Goal: Feedback & Contribution: Leave review/rating

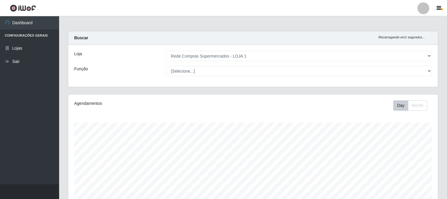
select select "158"
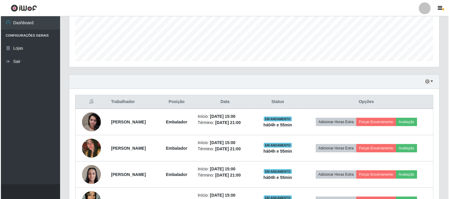
scroll to position [194, 0]
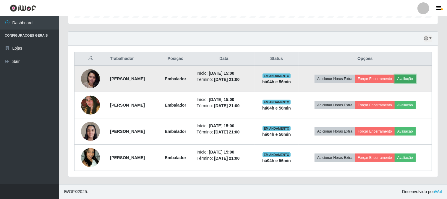
click at [416, 75] on button "Avaliação" at bounding box center [405, 79] width 21 height 8
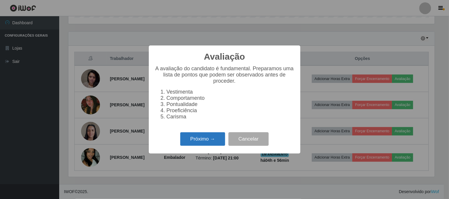
click at [212, 138] on button "Próximo →" at bounding box center [202, 140] width 45 height 14
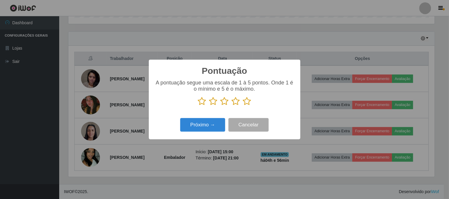
click at [245, 103] on icon at bounding box center [247, 101] width 8 height 9
click at [243, 106] on input "radio" at bounding box center [243, 106] width 0 height 0
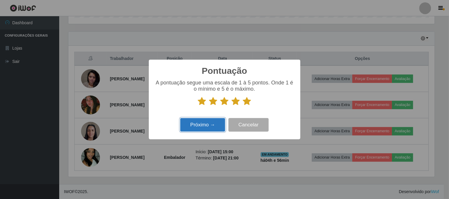
click at [220, 120] on button "Próximo →" at bounding box center [202, 125] width 45 height 14
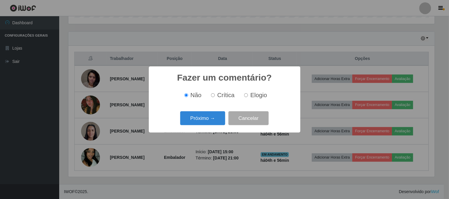
click at [220, 120] on button "Próximo →" at bounding box center [202, 119] width 45 height 14
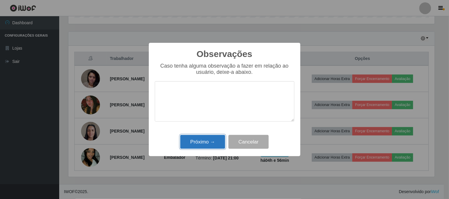
click at [217, 136] on button "Próximo →" at bounding box center [202, 142] width 45 height 14
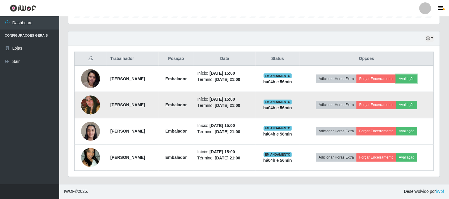
scroll to position [123, 370]
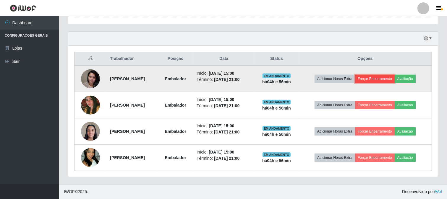
click at [384, 80] on button "Forçar Encerramento" at bounding box center [375, 79] width 40 height 8
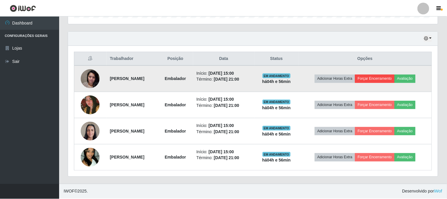
scroll to position [123, 366]
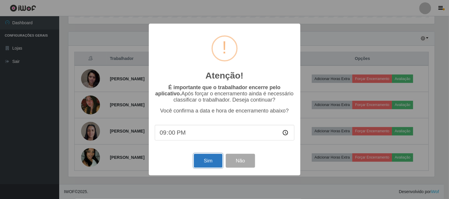
click at [207, 158] on button "Sim" at bounding box center [208, 161] width 29 height 14
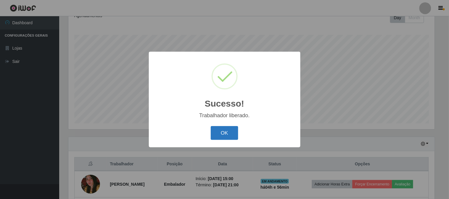
click at [221, 130] on button "OK" at bounding box center [225, 133] width 28 height 14
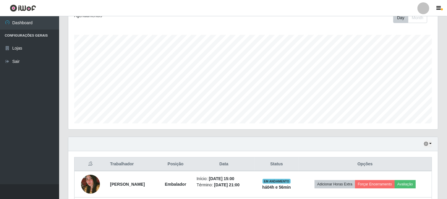
scroll to position [167, 0]
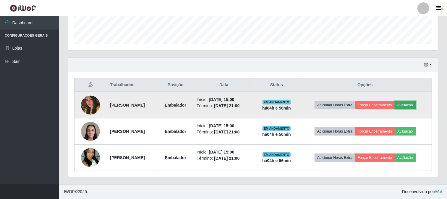
click at [416, 105] on button "Avaliação" at bounding box center [405, 105] width 21 height 8
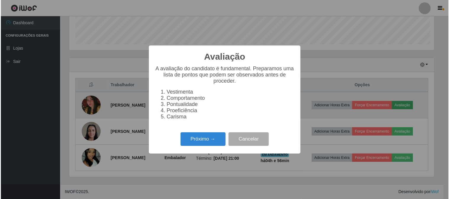
scroll to position [123, 366]
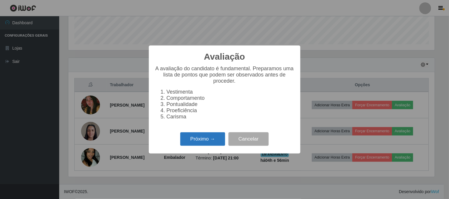
click at [207, 140] on button "Próximo →" at bounding box center [202, 140] width 45 height 14
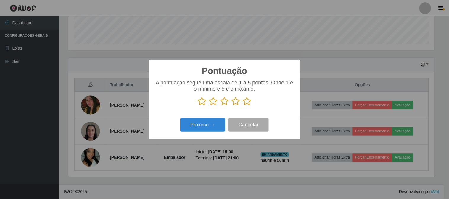
scroll to position [295817, 295573]
click at [247, 102] on icon at bounding box center [247, 101] width 8 height 9
click at [243, 106] on input "radio" at bounding box center [243, 106] width 0 height 0
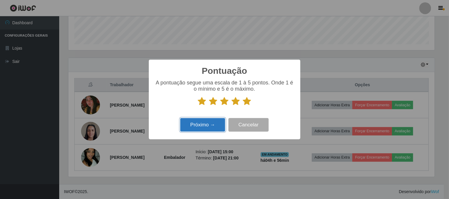
click at [197, 127] on button "Próximo →" at bounding box center [202, 125] width 45 height 14
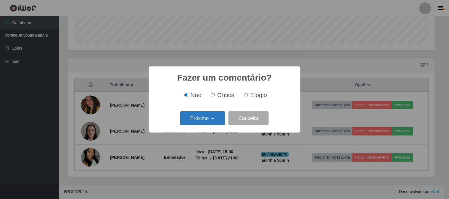
click at [201, 122] on button "Próximo →" at bounding box center [202, 119] width 45 height 14
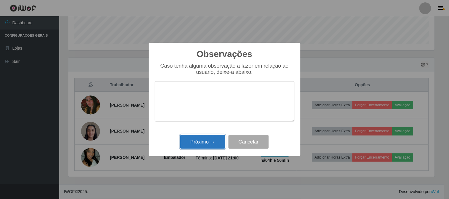
click at [204, 140] on button "Próximo →" at bounding box center [202, 142] width 45 height 14
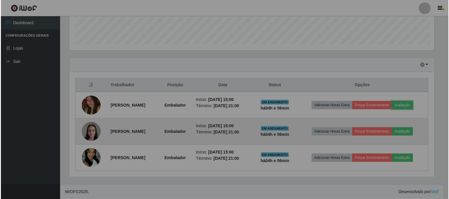
scroll to position [123, 370]
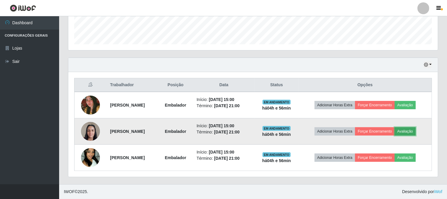
click at [416, 132] on button "Avaliação" at bounding box center [405, 132] width 21 height 8
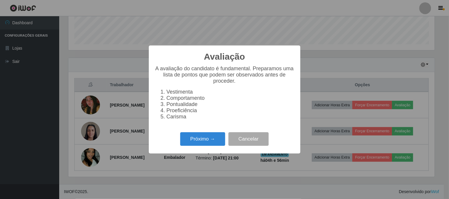
scroll to position [123, 366]
click at [194, 137] on button "Próximo →" at bounding box center [202, 140] width 45 height 14
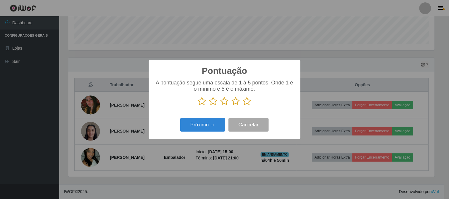
click at [245, 104] on icon at bounding box center [247, 101] width 8 height 9
click at [243, 106] on input "radio" at bounding box center [243, 106] width 0 height 0
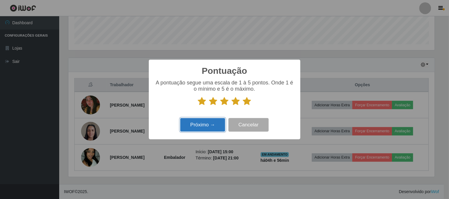
click at [215, 125] on button "Próximo →" at bounding box center [202, 125] width 45 height 14
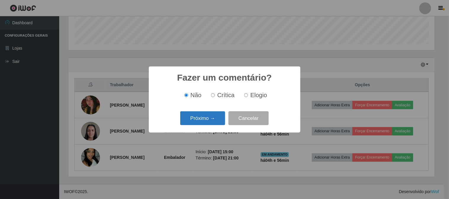
click at [217, 120] on button "Próximo →" at bounding box center [202, 119] width 45 height 14
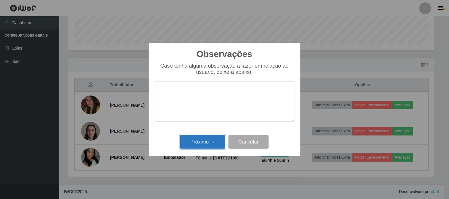
click at [210, 141] on button "Próximo →" at bounding box center [202, 142] width 45 height 14
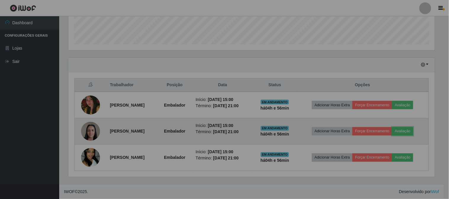
scroll to position [0, 0]
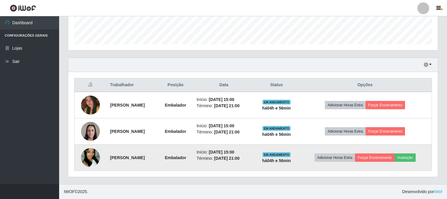
click at [410, 152] on td "Adicionar Horas Extra Forçar Encerramento Avaliação" at bounding box center [365, 158] width 133 height 26
click at [410, 157] on button "Avaliação" at bounding box center [405, 158] width 21 height 8
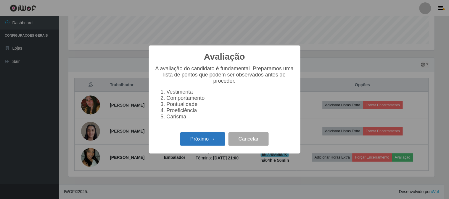
click at [200, 138] on button "Próximo →" at bounding box center [202, 140] width 45 height 14
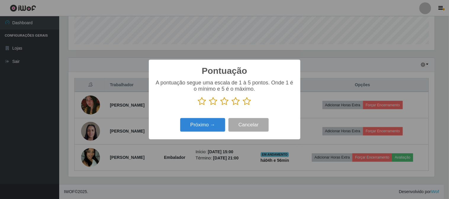
click at [248, 104] on icon at bounding box center [247, 101] width 8 height 9
click at [243, 106] on input "radio" at bounding box center [243, 106] width 0 height 0
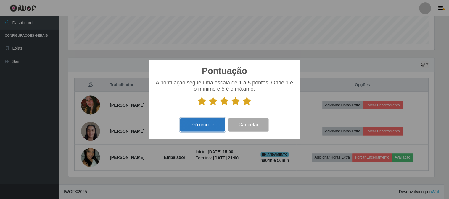
click at [212, 121] on button "Próximo →" at bounding box center [202, 125] width 45 height 14
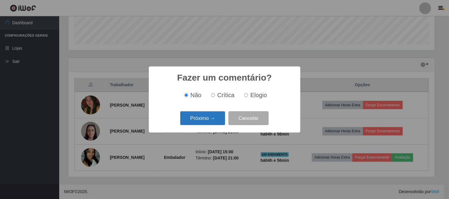
click at [211, 120] on button "Próximo →" at bounding box center [202, 119] width 45 height 14
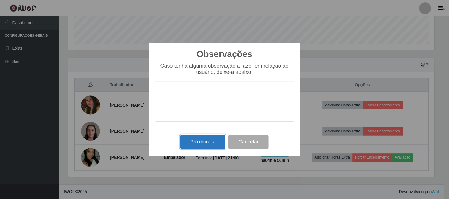
click at [217, 137] on button "Próximo →" at bounding box center [202, 142] width 45 height 14
